Goal: Transaction & Acquisition: Purchase product/service

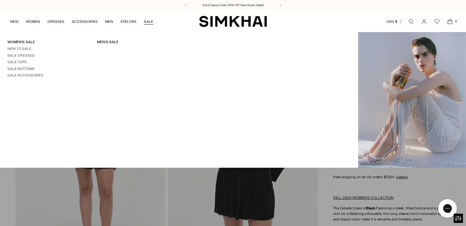
click at [147, 20] on link "SALE" at bounding box center [148, 22] width 9 height 14
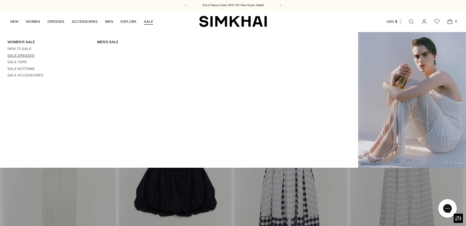
click at [28, 54] on link "Sale Dresses" at bounding box center [20, 55] width 27 height 4
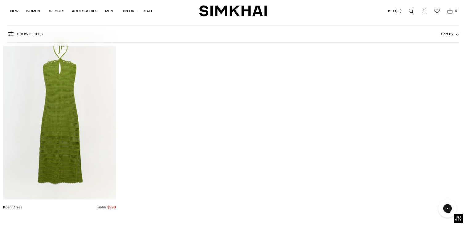
scroll to position [9082, 0]
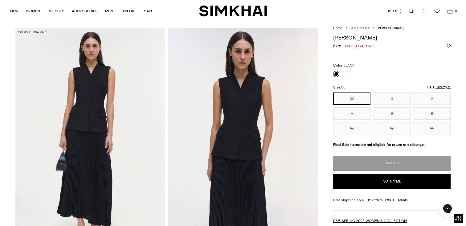
scroll to position [15, 0]
